Goal: Task Accomplishment & Management: Complete application form

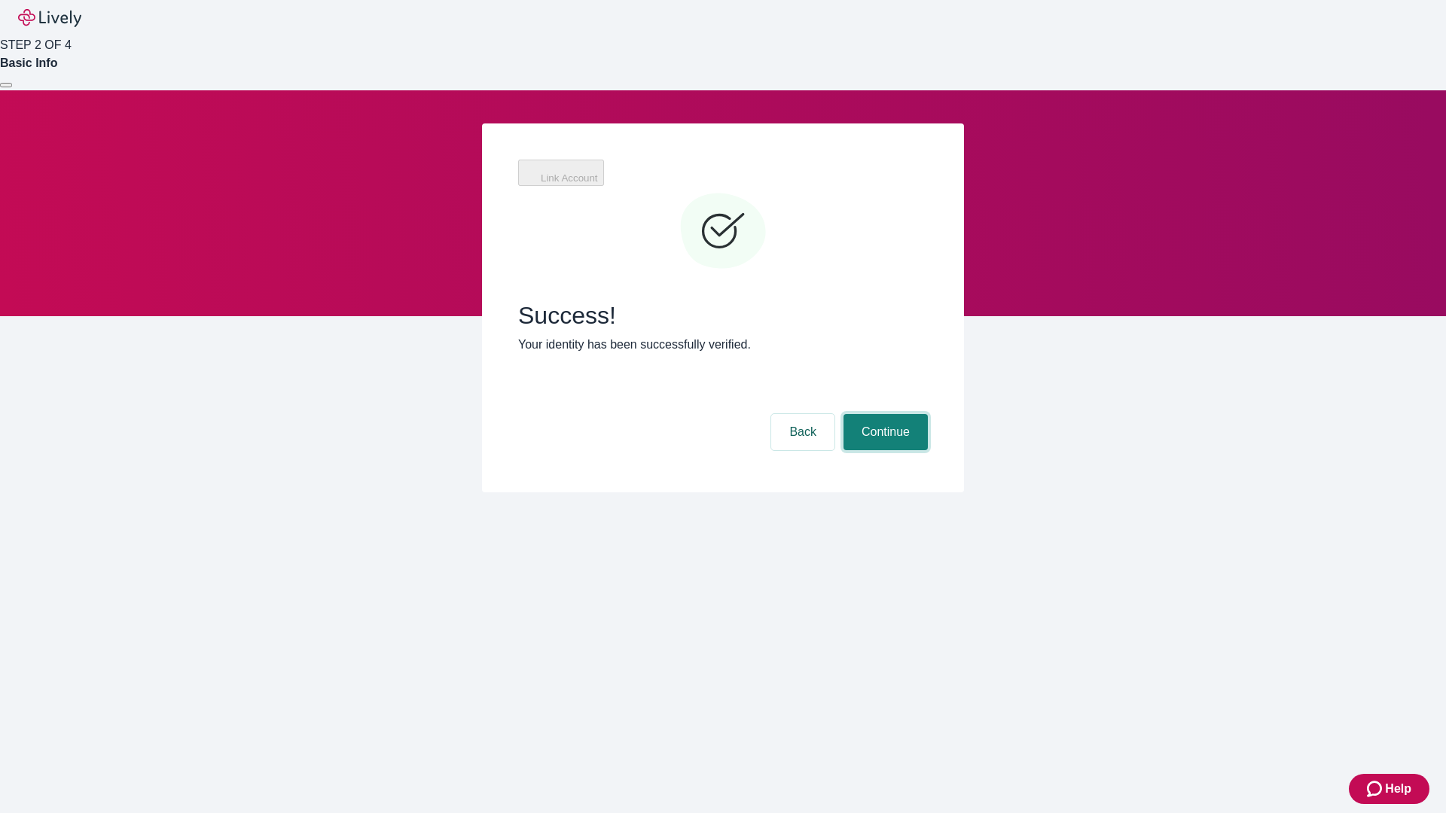
click at [883, 414] on button "Continue" at bounding box center [885, 432] width 84 height 36
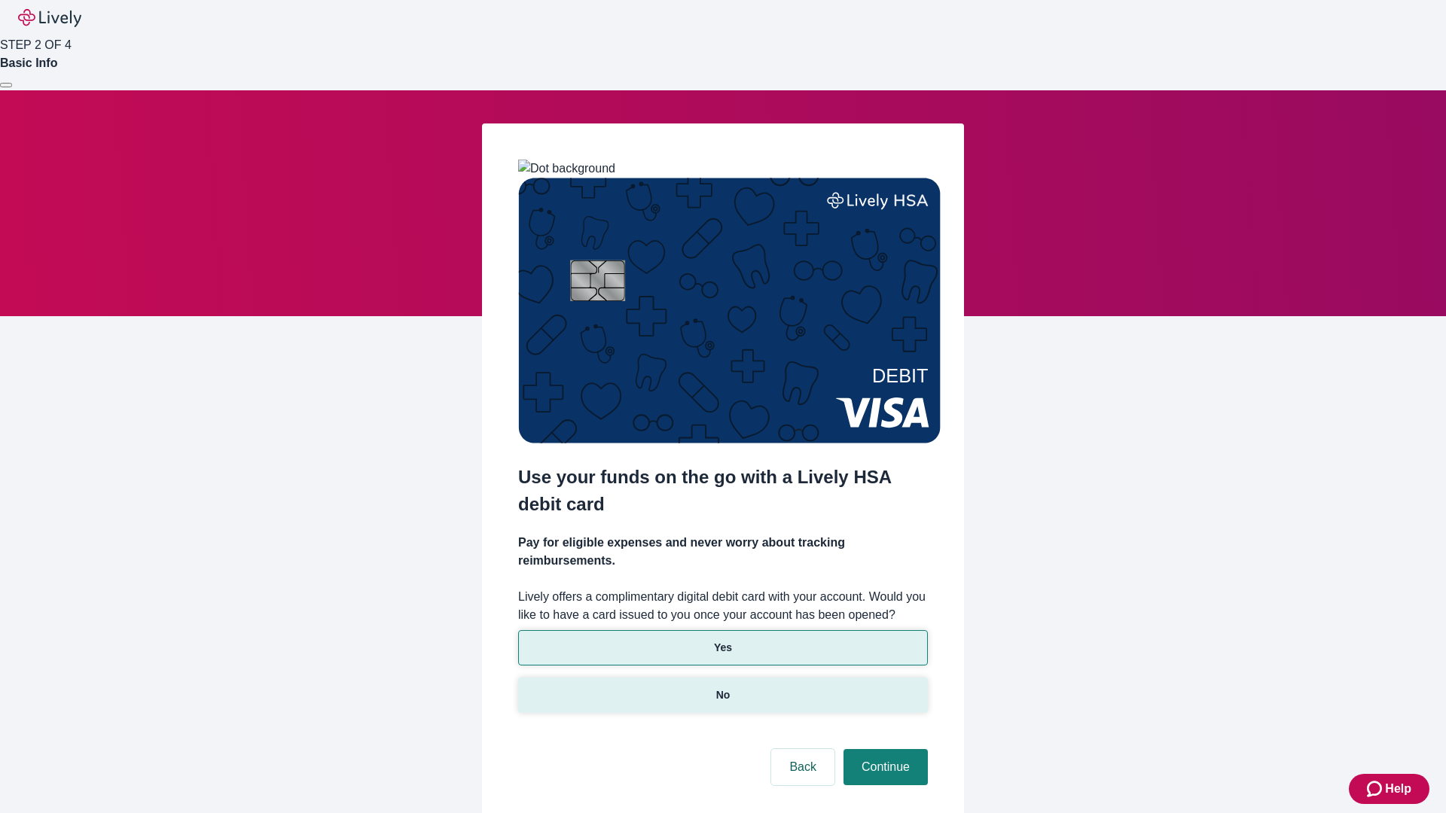
click at [722, 687] on p "No" at bounding box center [723, 695] width 14 height 16
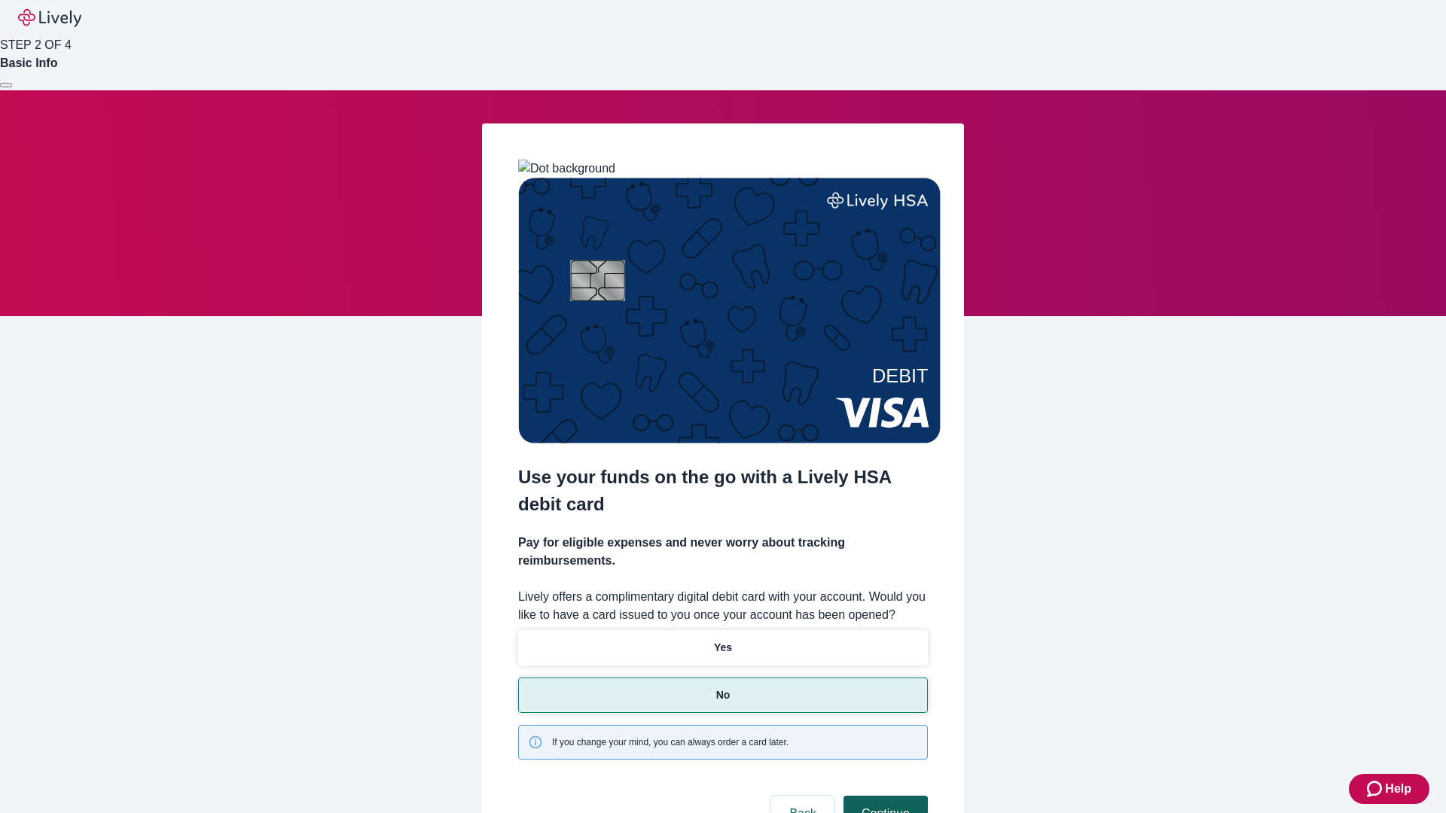
click at [883, 796] on button "Continue" at bounding box center [885, 814] width 84 height 36
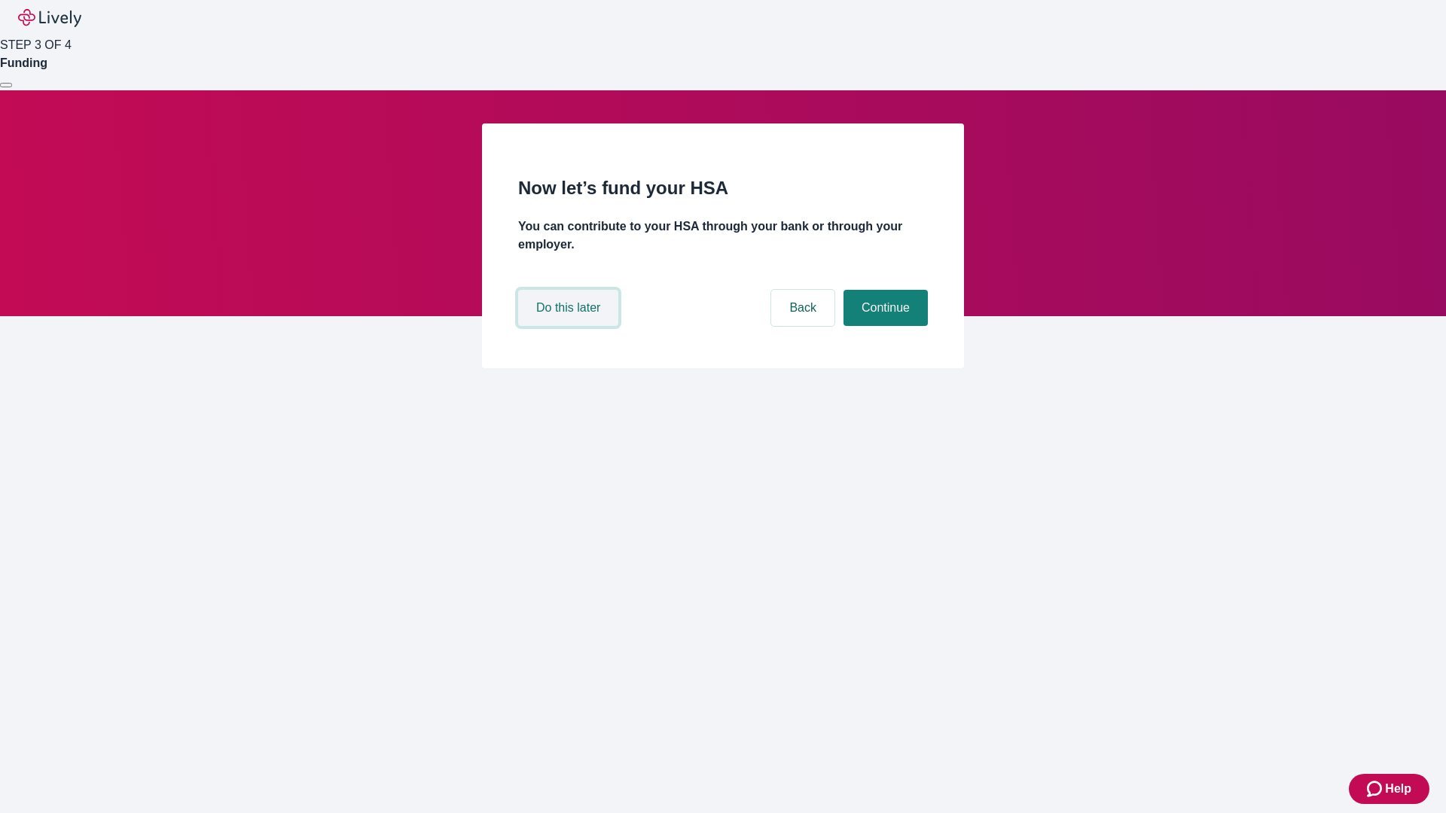
click at [570, 326] on button "Do this later" at bounding box center [568, 308] width 100 height 36
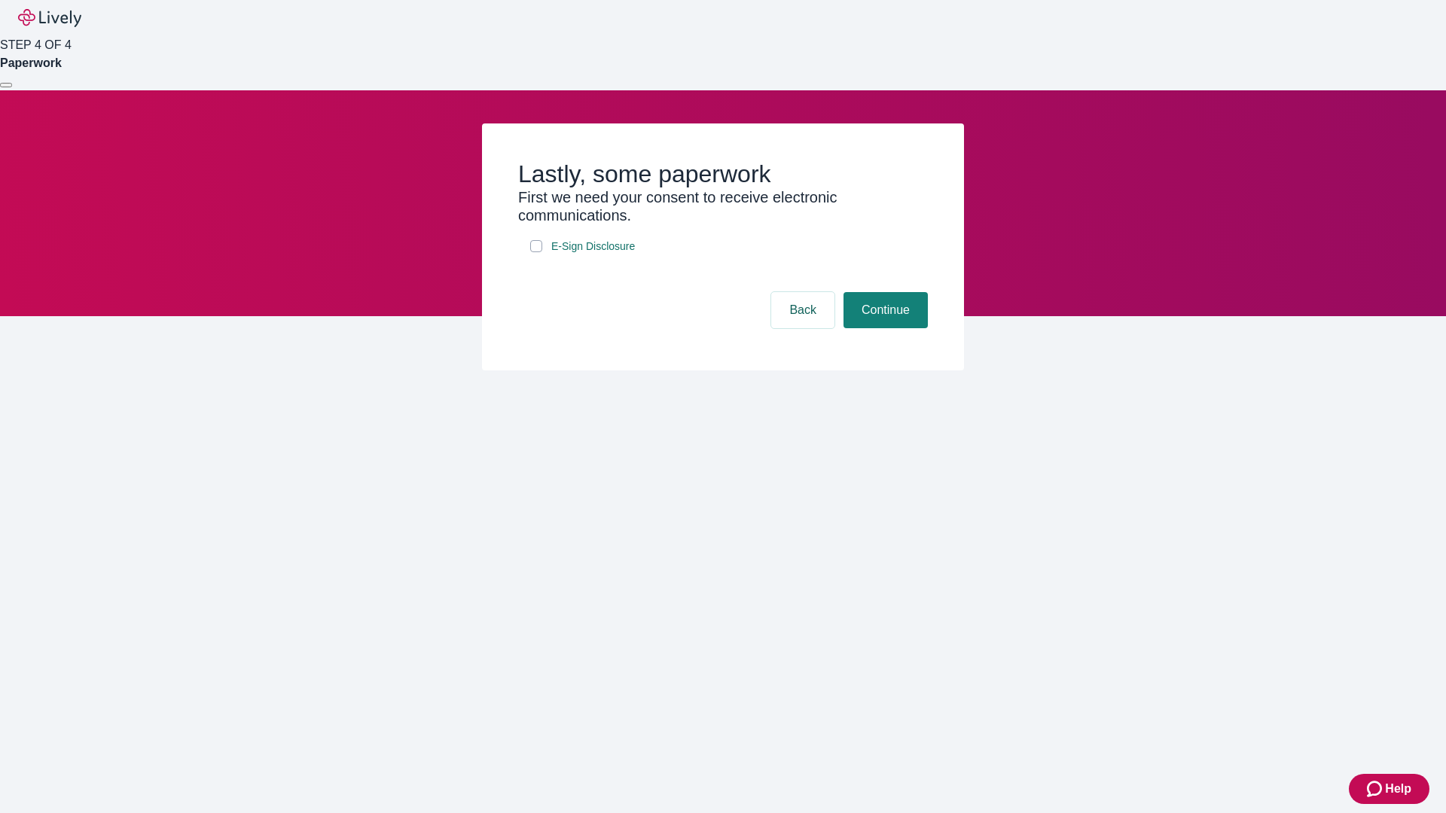
click at [536, 252] on input "E-Sign Disclosure" at bounding box center [536, 246] width 12 height 12
checkbox input "true"
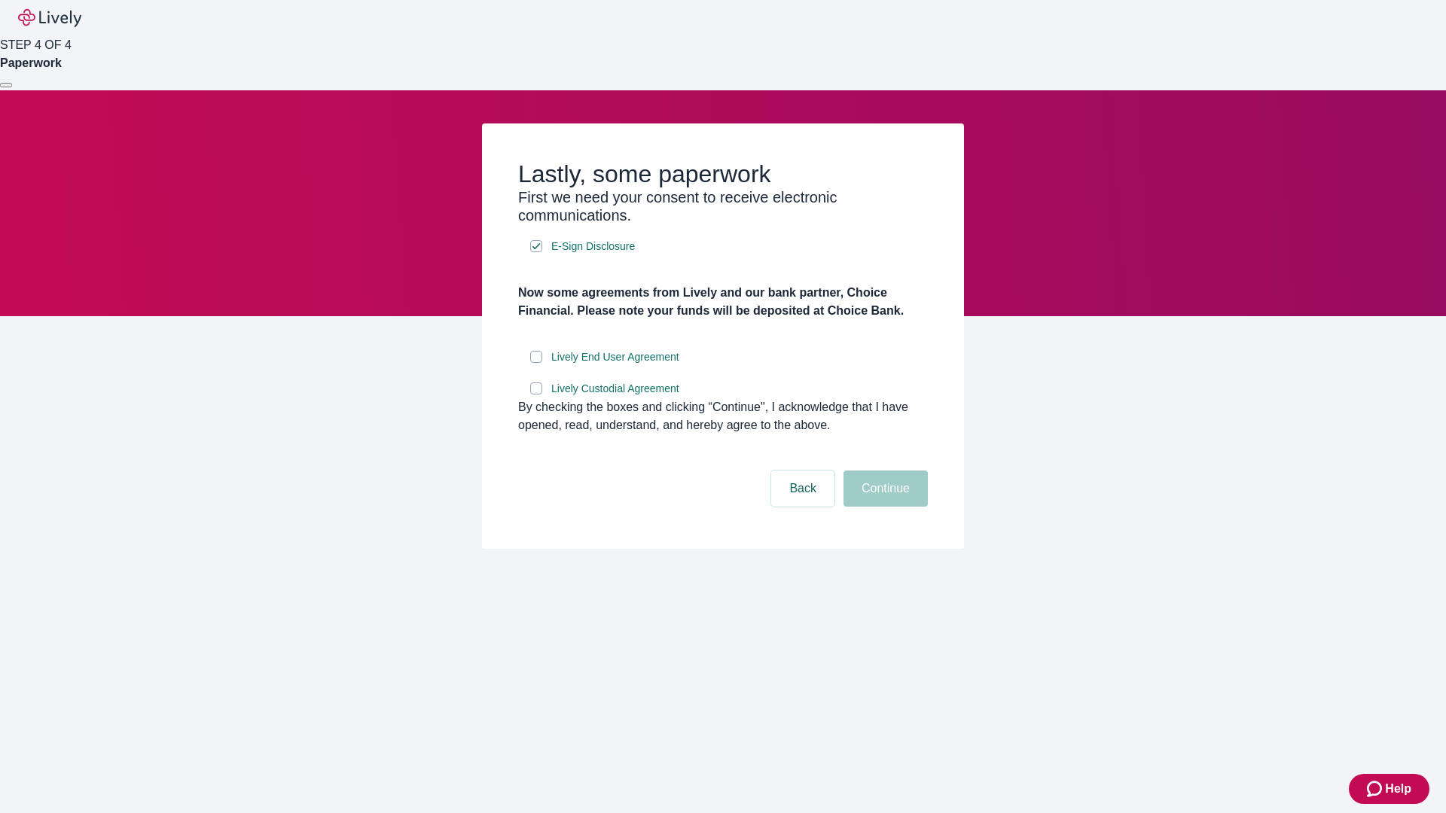
click at [536, 363] on input "Lively End User Agreement" at bounding box center [536, 357] width 12 height 12
checkbox input "true"
click at [536, 395] on input "Lively Custodial Agreement" at bounding box center [536, 388] width 12 height 12
checkbox input "true"
click at [883, 507] on button "Continue" at bounding box center [885, 489] width 84 height 36
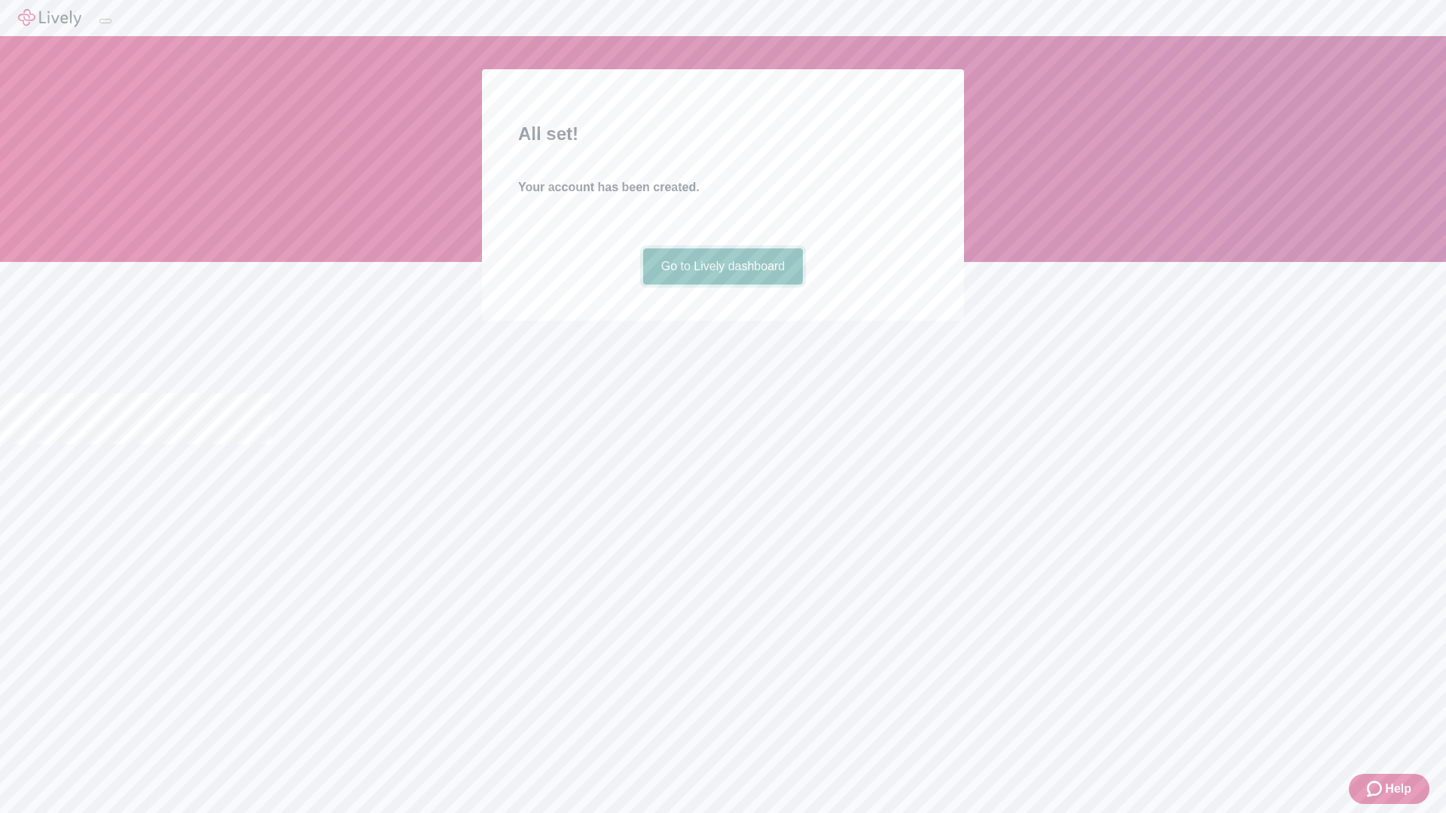
click at [722, 285] on link "Go to Lively dashboard" at bounding box center [723, 266] width 160 height 36
